Goal: Navigation & Orientation: Understand site structure

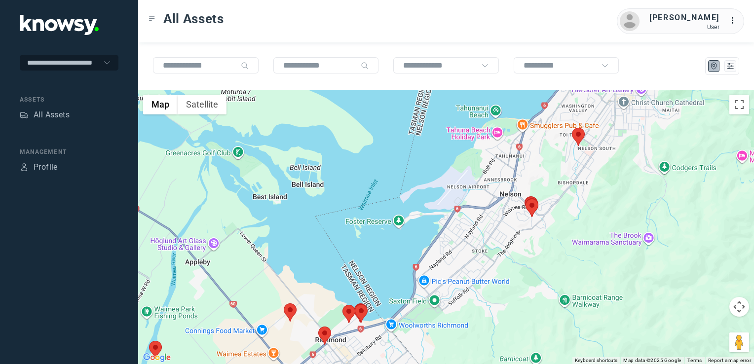
drag, startPoint x: 567, startPoint y: 165, endPoint x: 561, endPoint y: 189, distance: 23.9
click at [561, 189] on div at bounding box center [446, 227] width 616 height 274
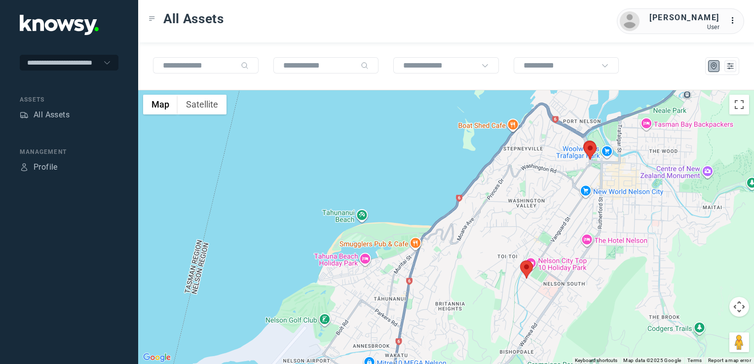
drag, startPoint x: 618, startPoint y: 122, endPoint x: 581, endPoint y: 218, distance: 102.2
click at [581, 218] on div at bounding box center [446, 227] width 616 height 274
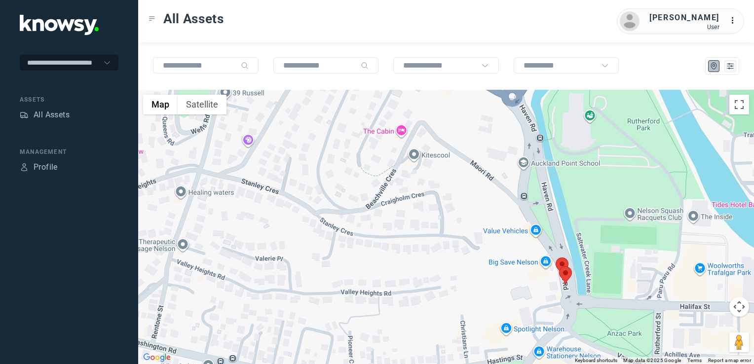
click at [567, 272] on img at bounding box center [565, 276] width 13 height 18
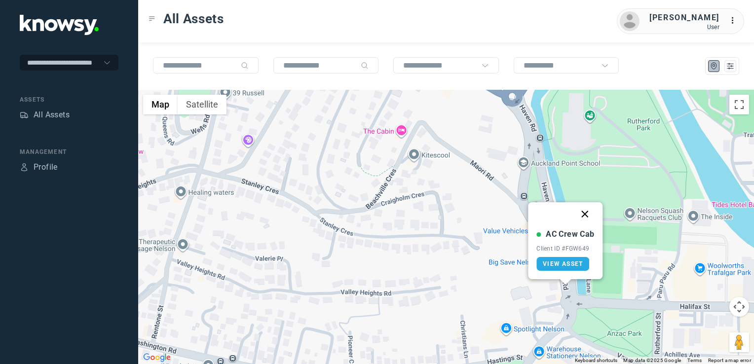
drag, startPoint x: 583, startPoint y: 213, endPoint x: 580, endPoint y: 234, distance: 20.9
click at [583, 216] on button "Close" at bounding box center [586, 214] width 24 height 24
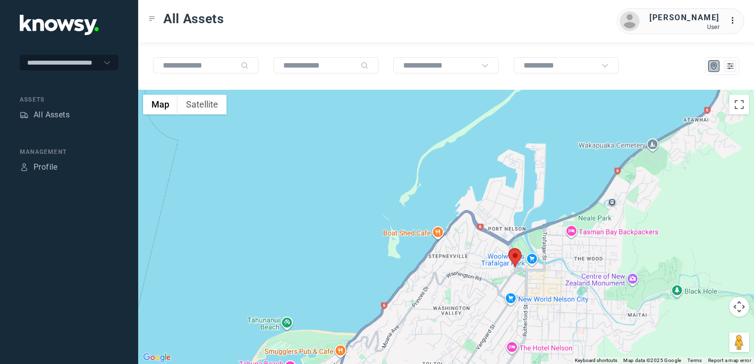
drag, startPoint x: 460, startPoint y: 250, endPoint x: 475, endPoint y: 211, distance: 41.9
click at [472, 219] on div "To navigate, press the arrow keys." at bounding box center [446, 227] width 616 height 274
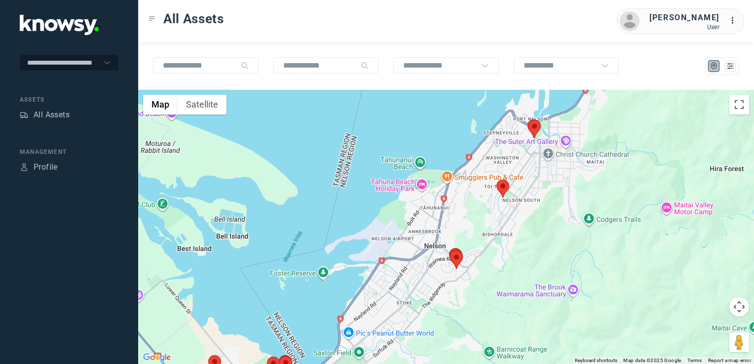
drag, startPoint x: 498, startPoint y: 211, endPoint x: 508, endPoint y: 204, distance: 12.3
click at [501, 208] on div at bounding box center [446, 227] width 616 height 274
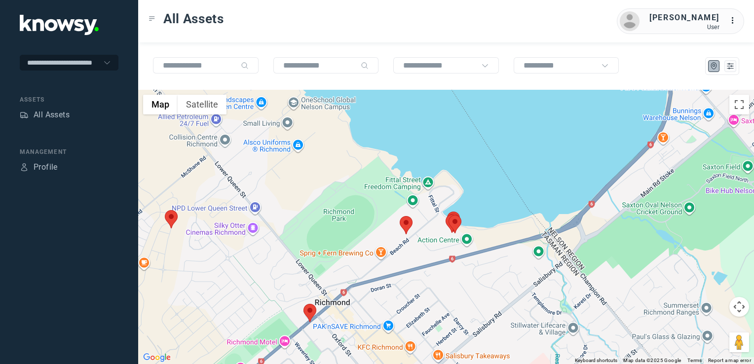
drag, startPoint x: 401, startPoint y: 295, endPoint x: 390, endPoint y: 279, distance: 19.5
click at [405, 281] on div at bounding box center [446, 227] width 616 height 274
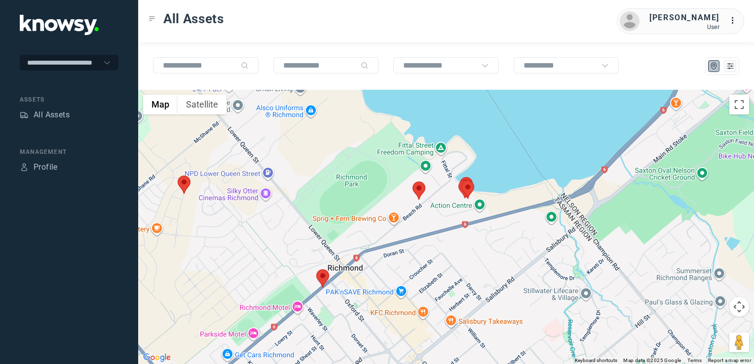
click at [328, 280] on img at bounding box center [322, 279] width 13 height 18
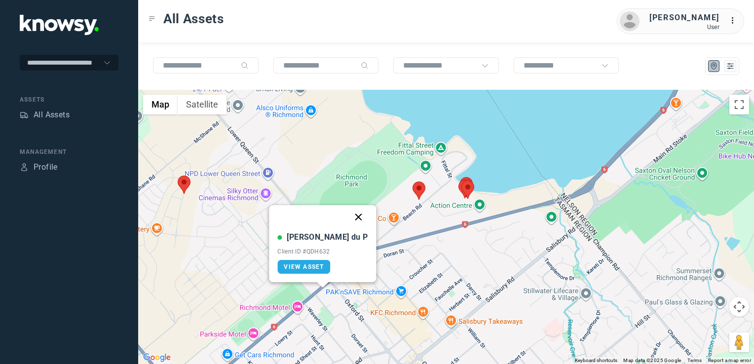
click at [347, 216] on button "Close" at bounding box center [359, 217] width 24 height 24
